Goal: Transaction & Acquisition: Purchase product/service

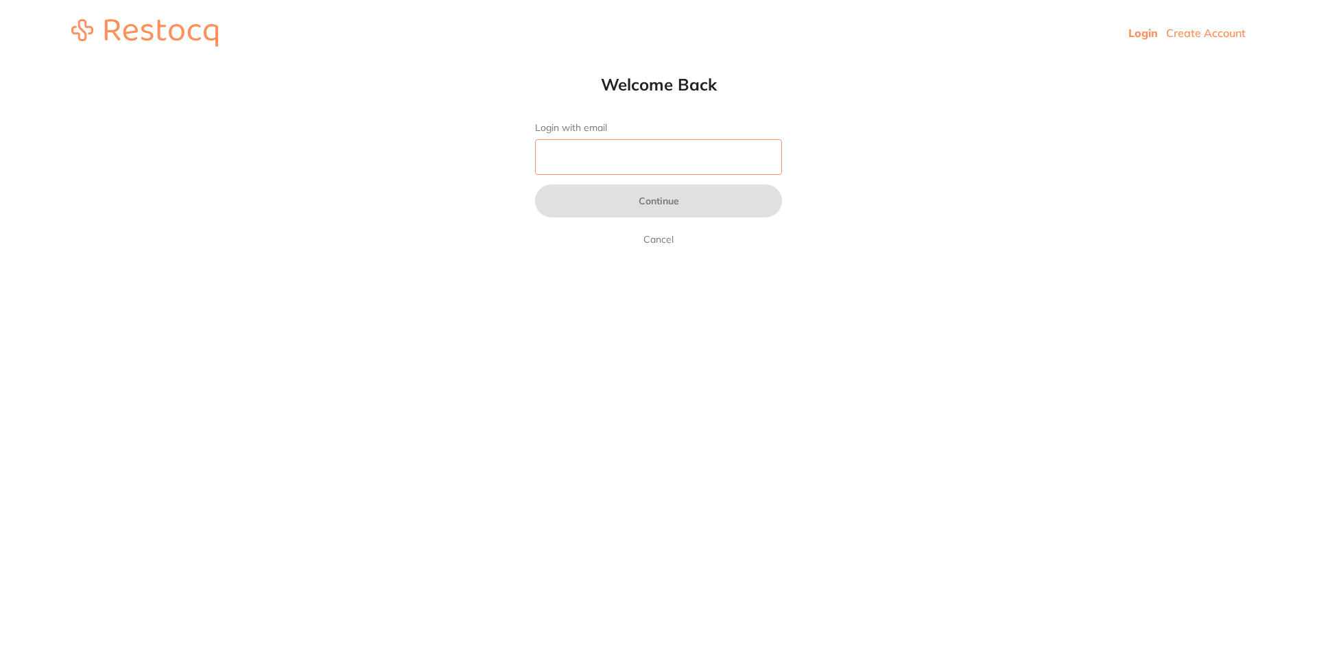
drag, startPoint x: 696, startPoint y: 156, endPoint x: 689, endPoint y: 161, distance: 8.8
click at [696, 156] on input "Login with email" at bounding box center [658, 157] width 247 height 36
type input "e"
type input "[EMAIL_ADDRESS][DOMAIN_NAME]"
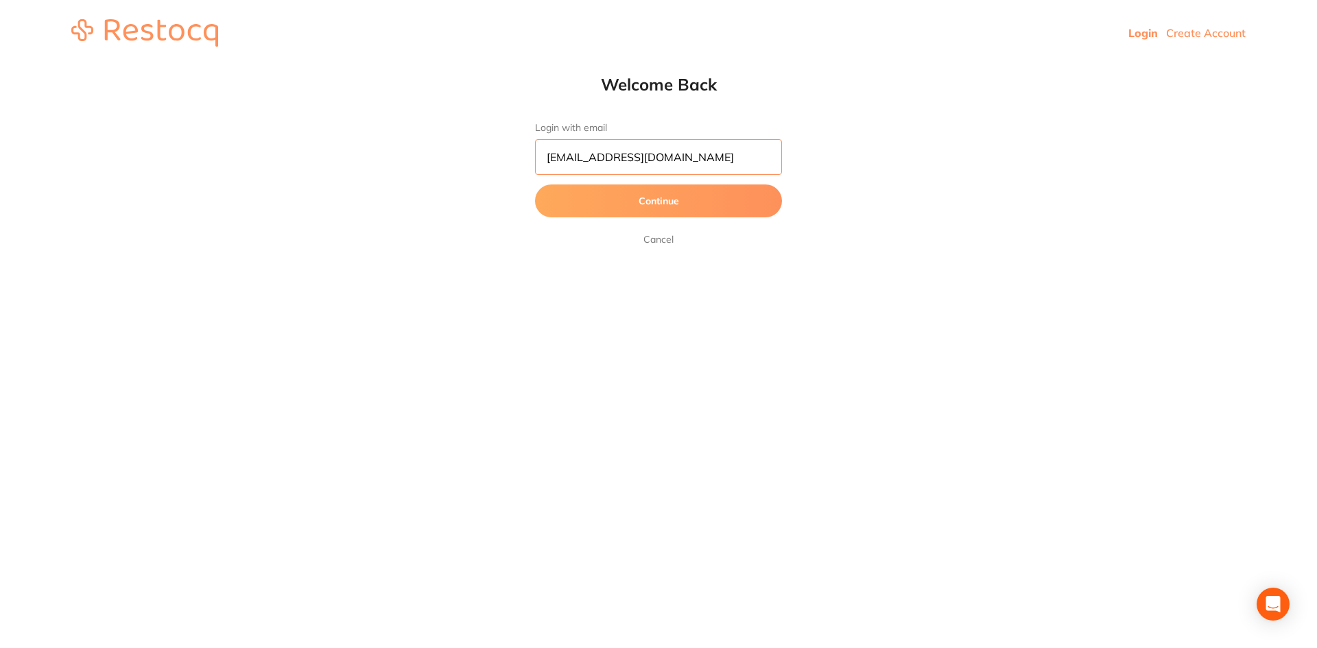
click at [535, 185] on button "Continue" at bounding box center [658, 201] width 247 height 33
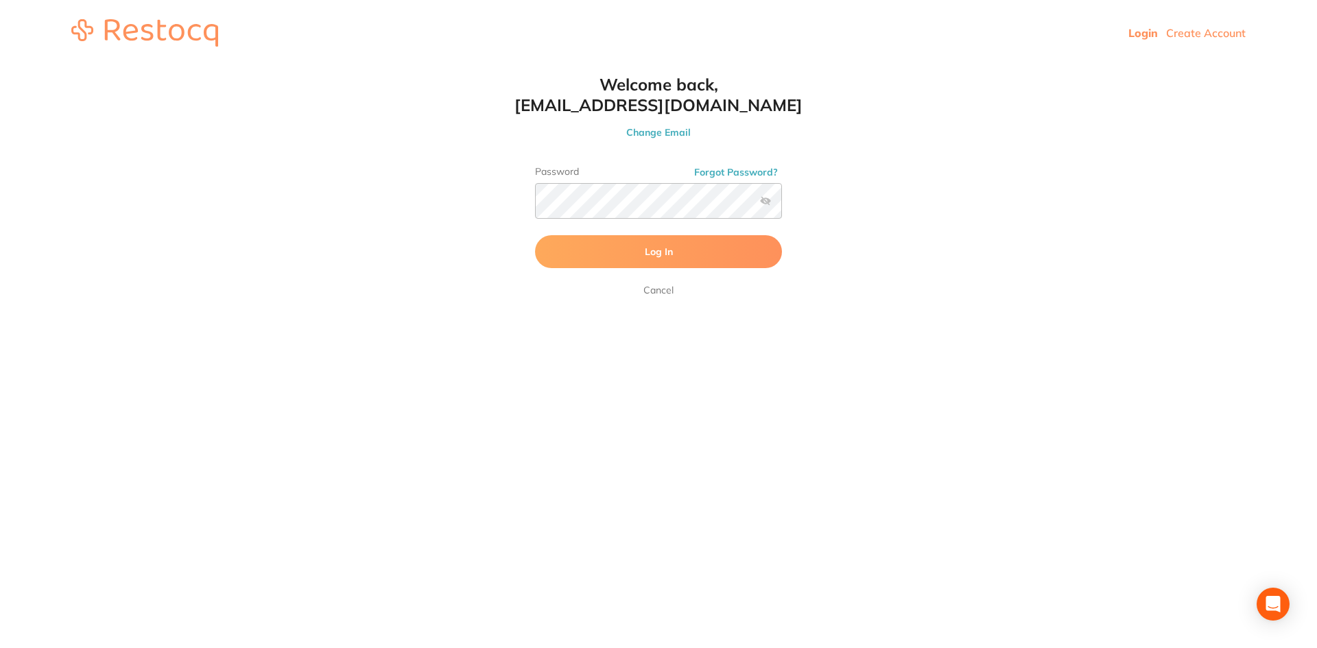
click at [763, 200] on label at bounding box center [765, 201] width 11 height 11
click at [782, 205] on input "checkbox" at bounding box center [782, 205] width 0 height 0
click at [718, 238] on button "Log In" at bounding box center [658, 251] width 247 height 33
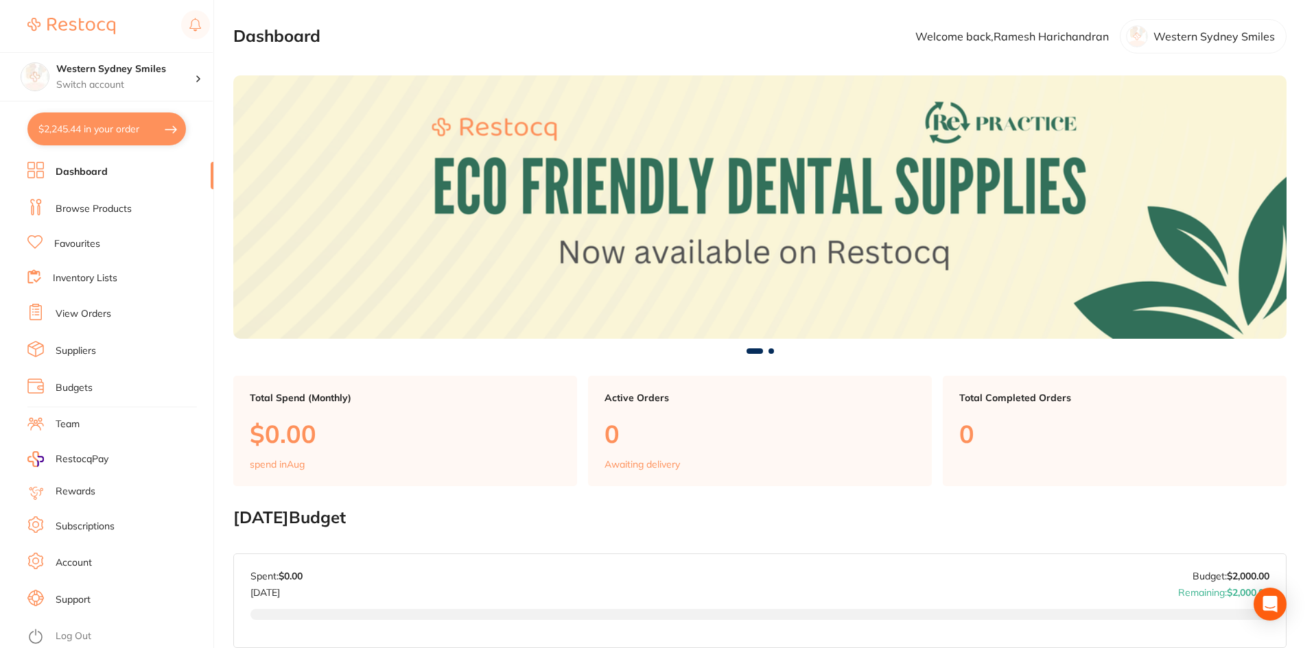
click at [97, 133] on button "$2,245.44 in your order" at bounding box center [106, 129] width 158 height 33
checkbox input "true"
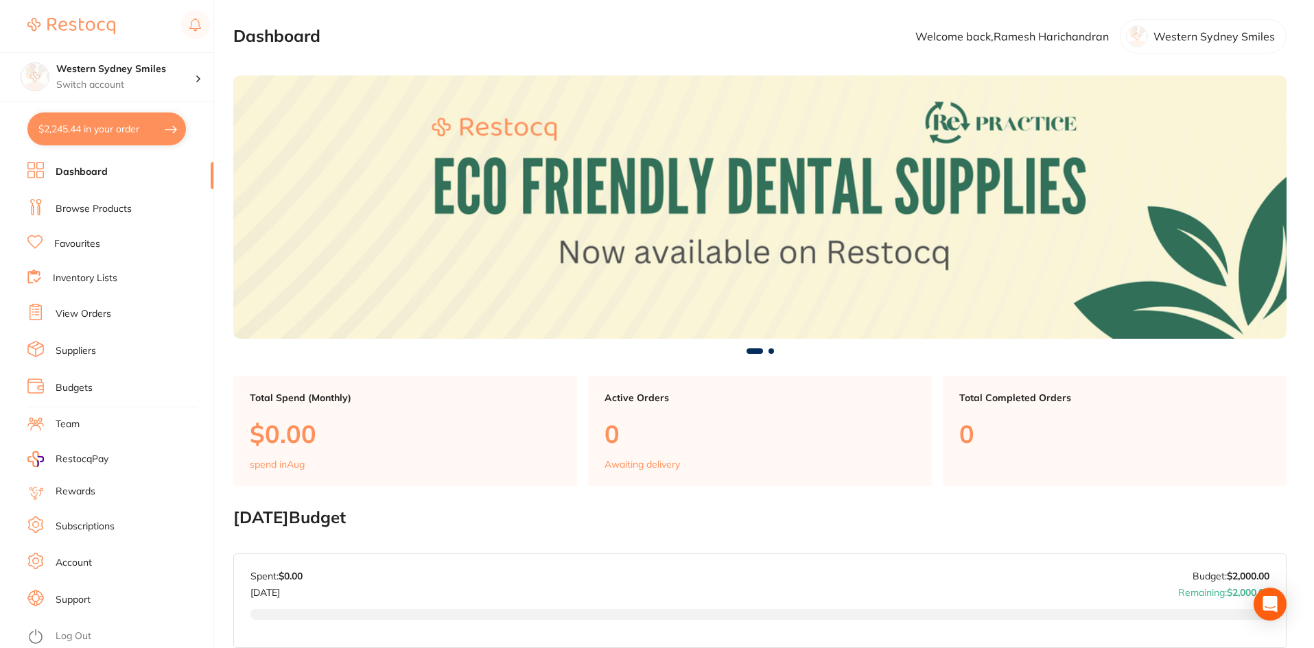
checkbox input "true"
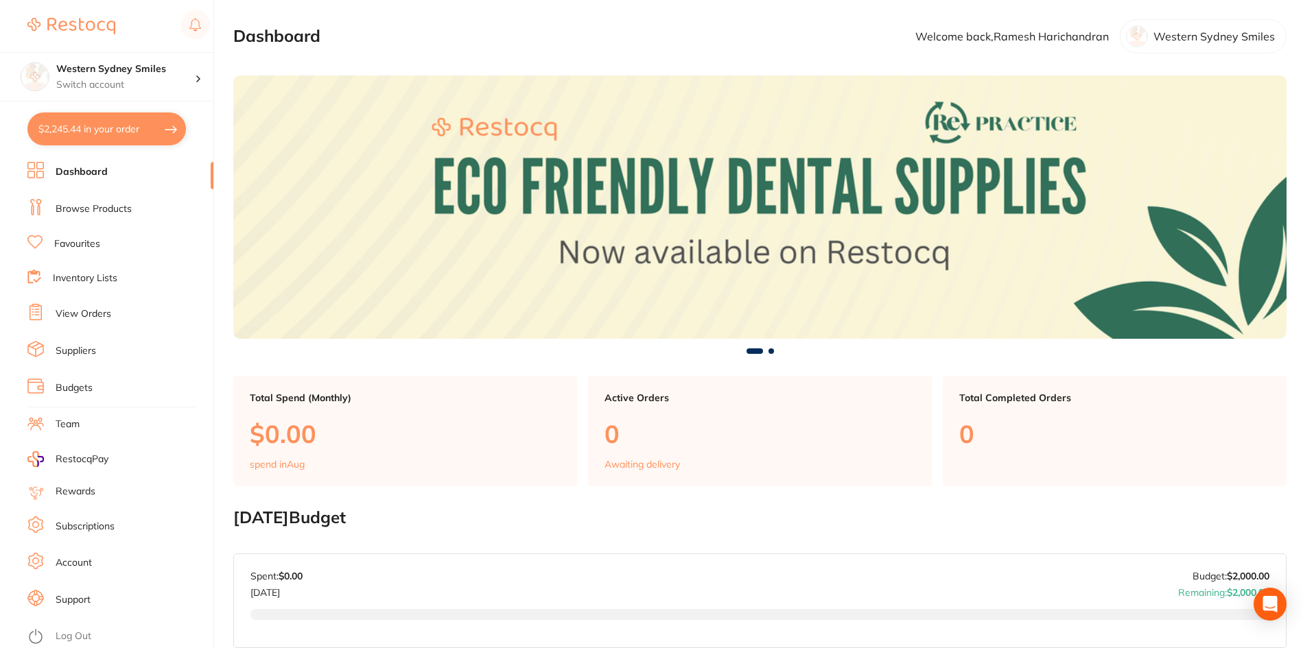
checkbox input "true"
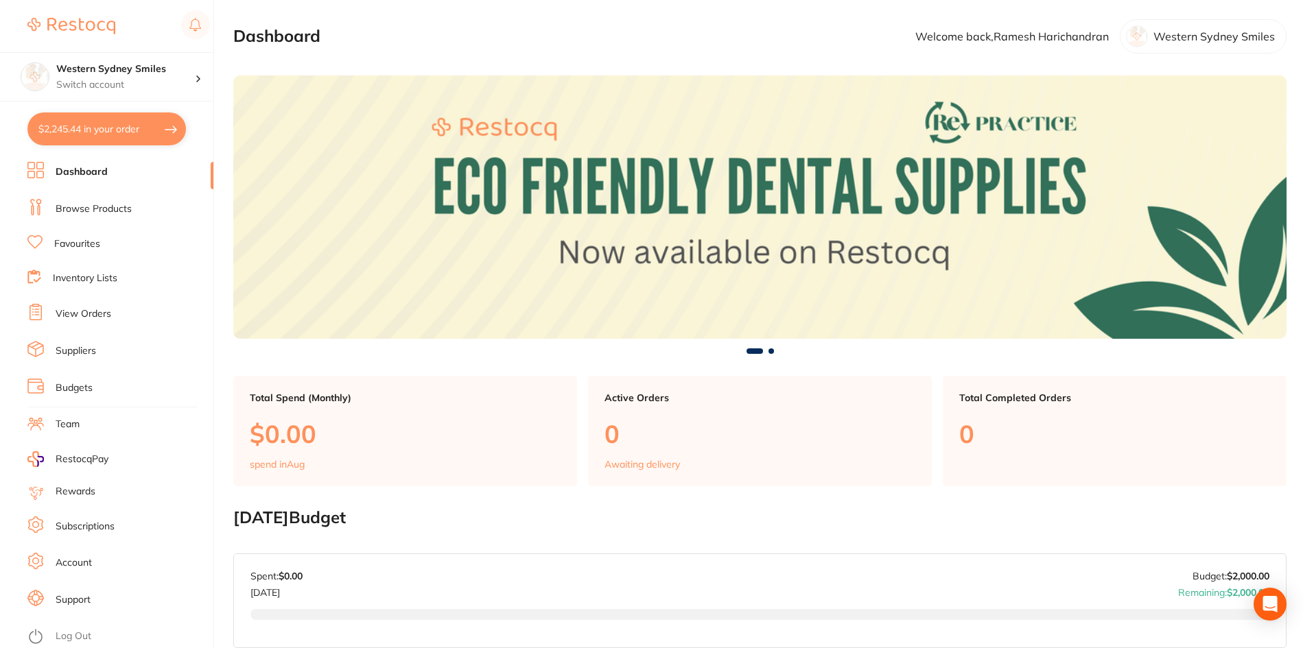
checkbox input "true"
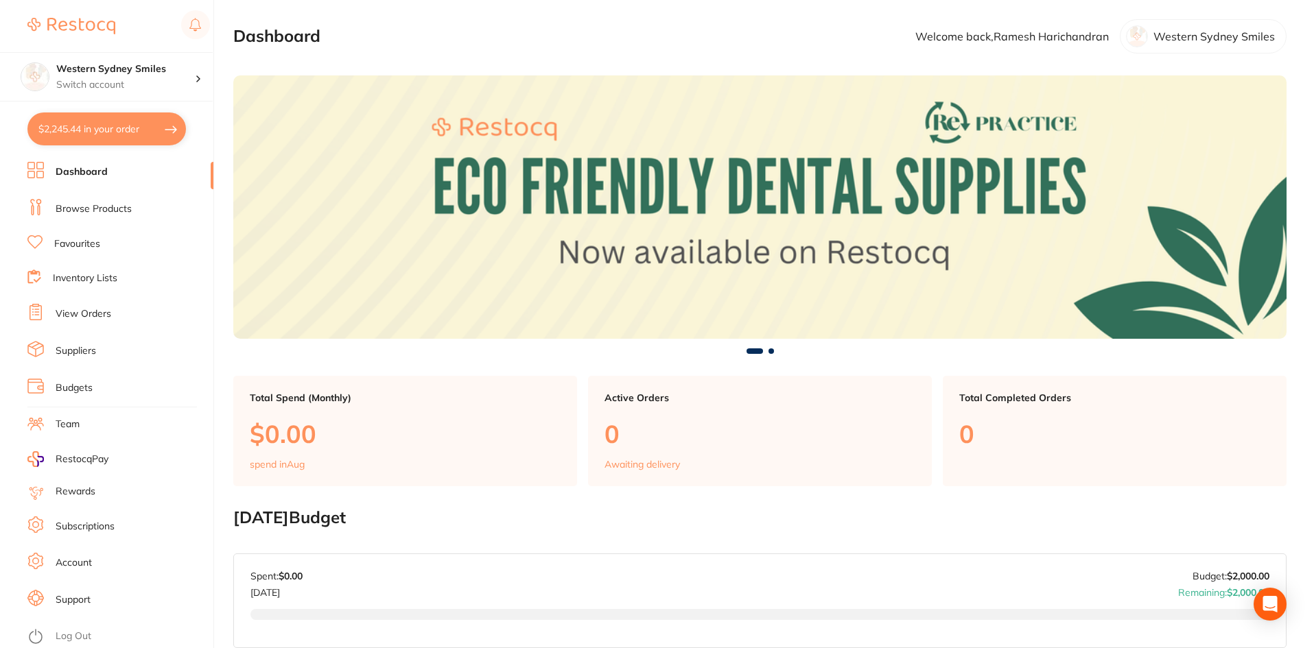
checkbox input "true"
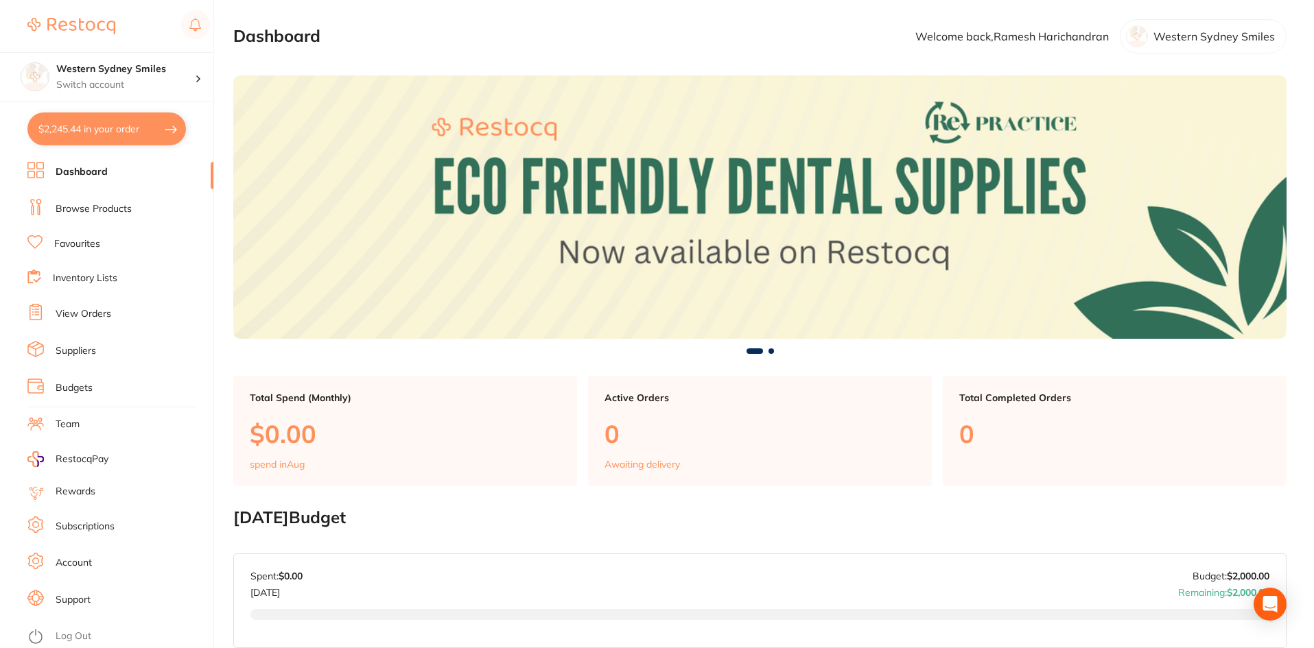
checkbox input "true"
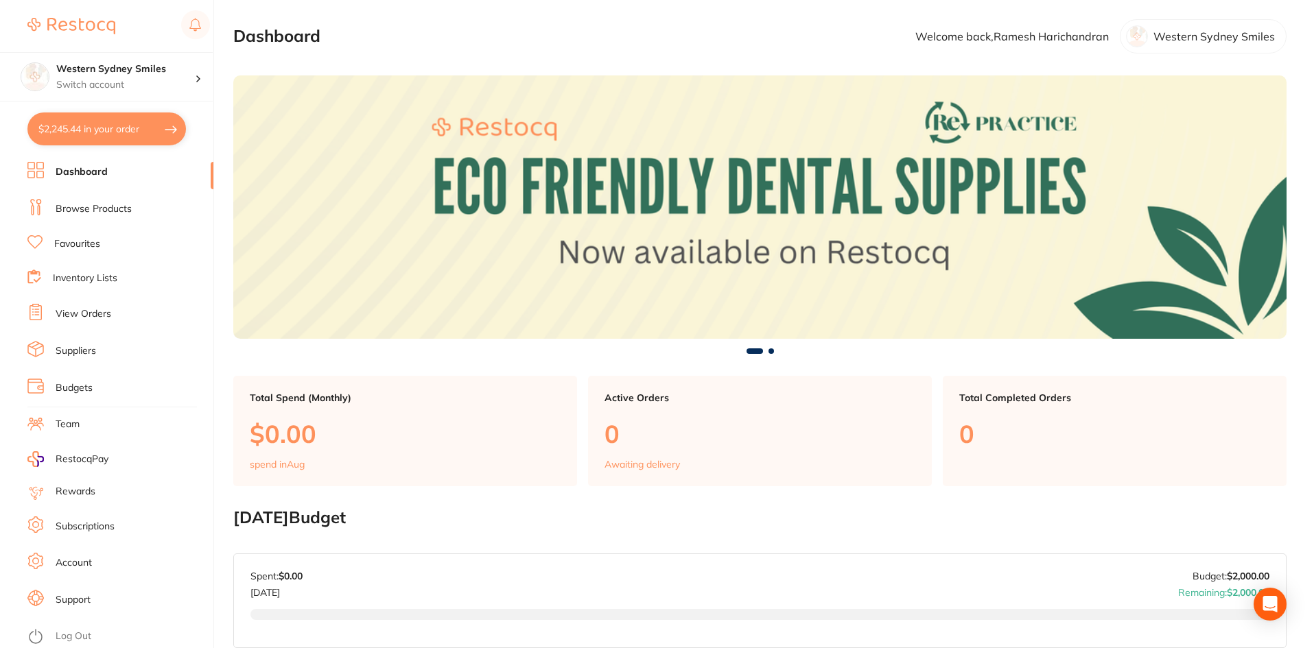
checkbox input "true"
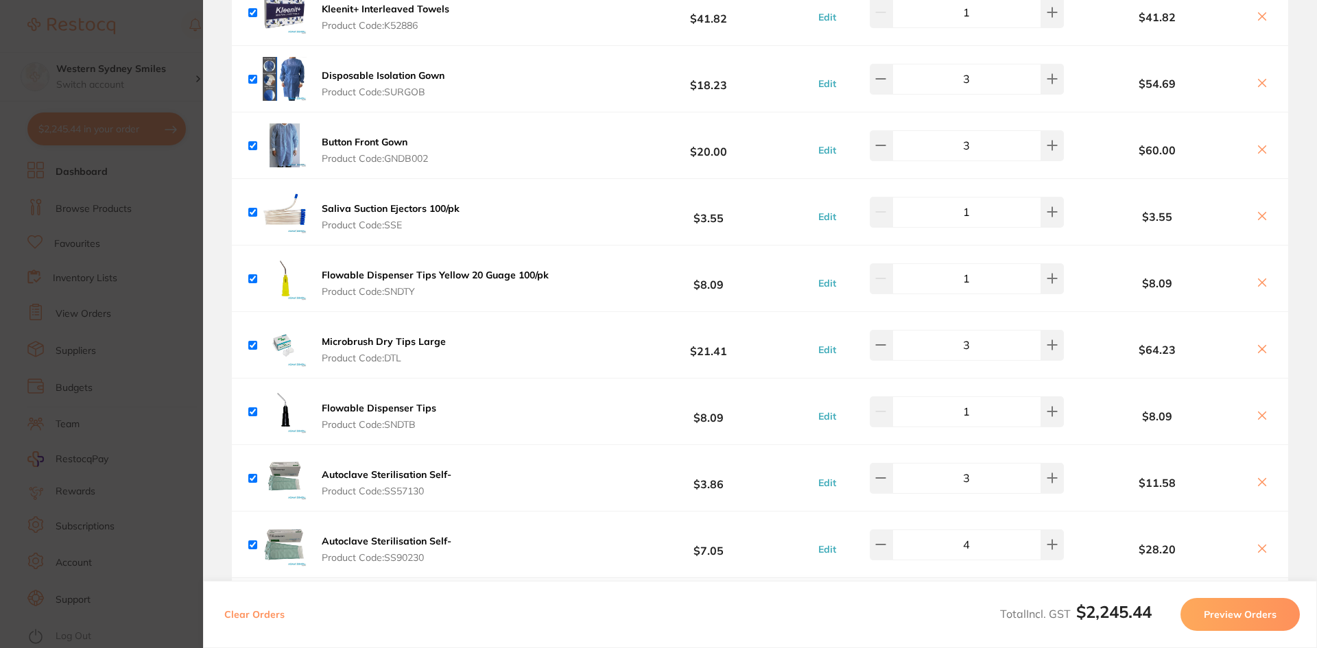
scroll to position [1767, 0]
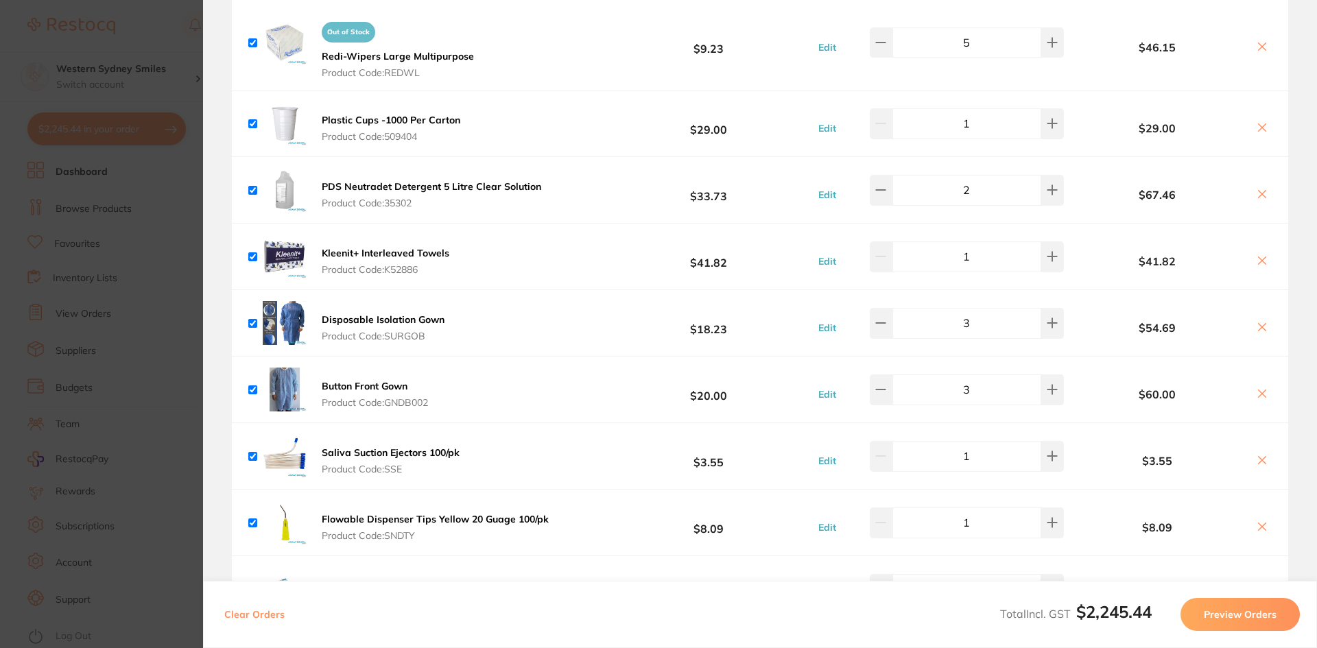
click at [164, 38] on section "Update RRP Set your pre negotiated price for this item. Item Agreed RRP (excl. …" at bounding box center [658, 324] width 1317 height 648
